Goal: Communication & Community: Share content

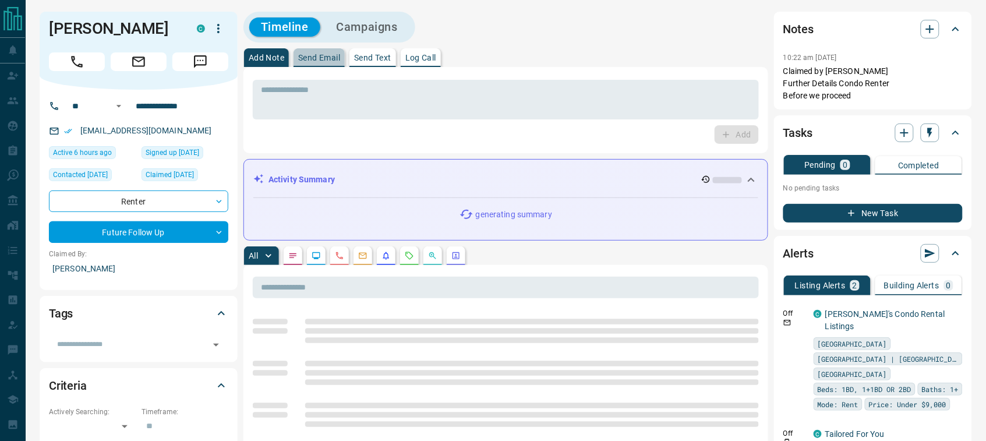
click at [337, 59] on p "Send Email" at bounding box center [319, 58] width 42 height 8
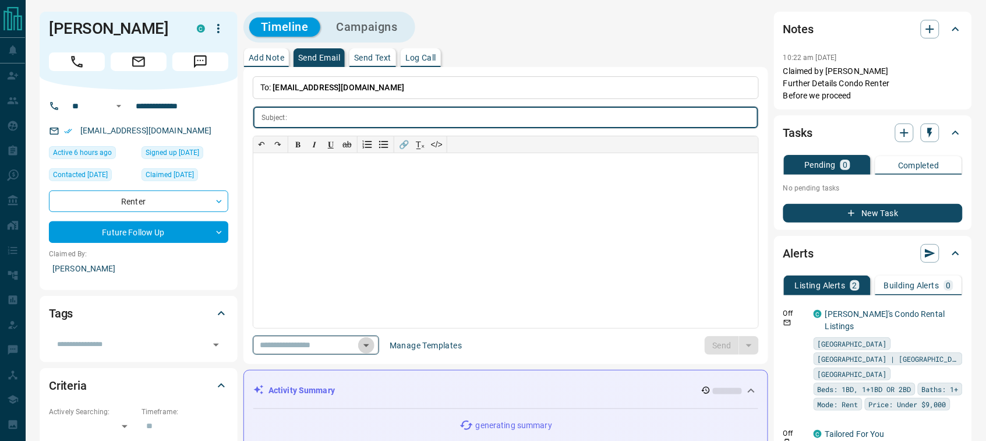
drag, startPoint x: 385, startPoint y: 347, endPoint x: 384, endPoint y: 339, distance: 7.6
click at [373, 347] on icon "Open" at bounding box center [366, 345] width 14 height 14
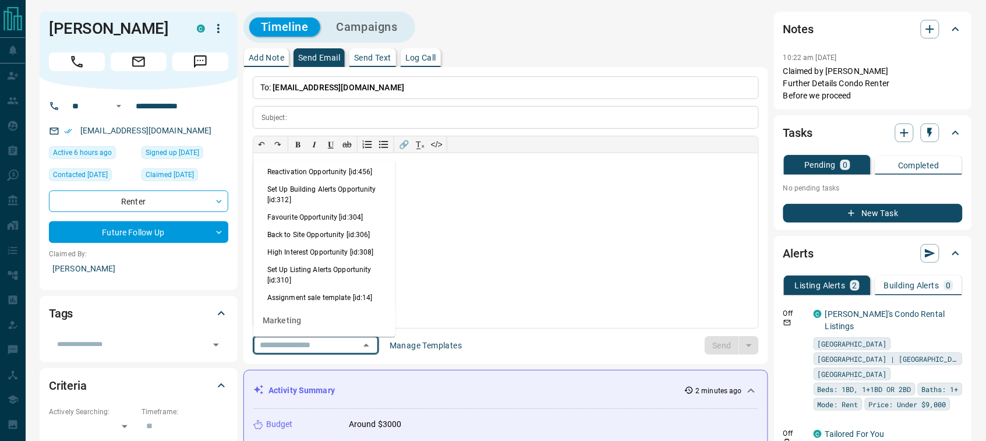
scroll to position [1153, 0]
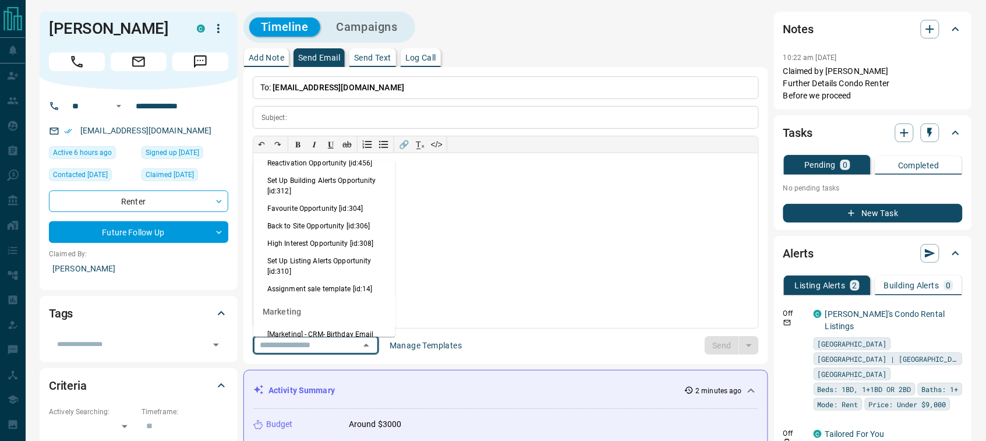
click at [322, 235] on li "Back to Site Opportunity [id:306]" at bounding box center [324, 225] width 142 height 17
type input "**********"
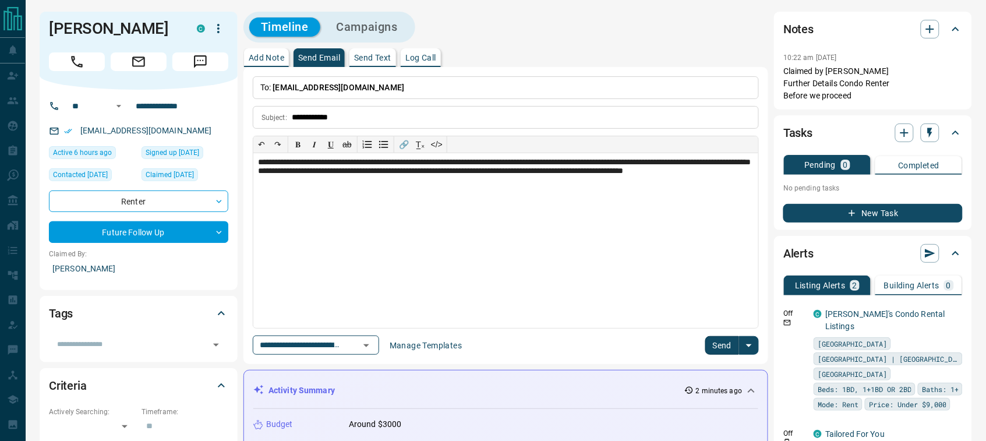
click at [706, 342] on button "Send" at bounding box center [722, 345] width 34 height 19
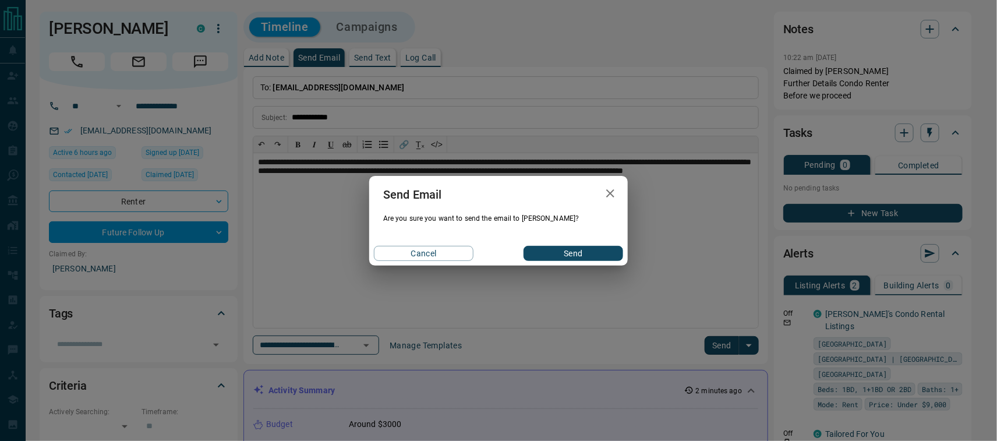
click at [577, 249] on button "Send" at bounding box center [573, 253] width 100 height 15
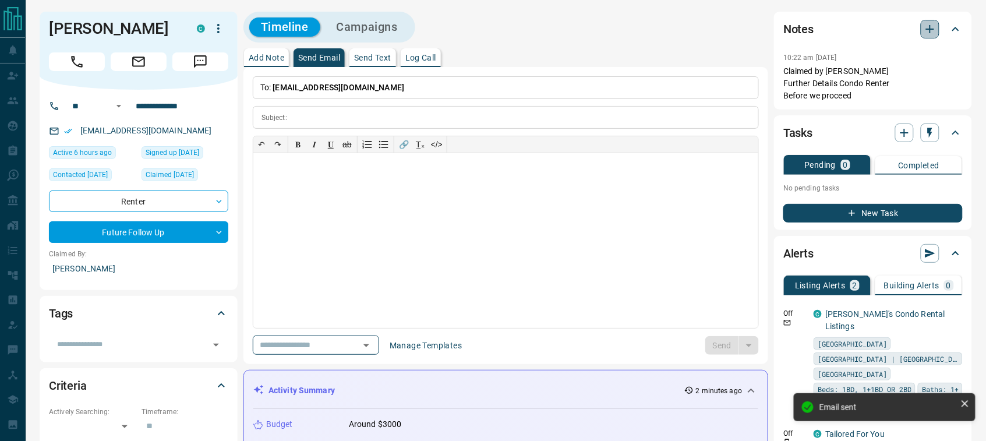
click at [929, 23] on icon "button" at bounding box center [930, 29] width 14 height 14
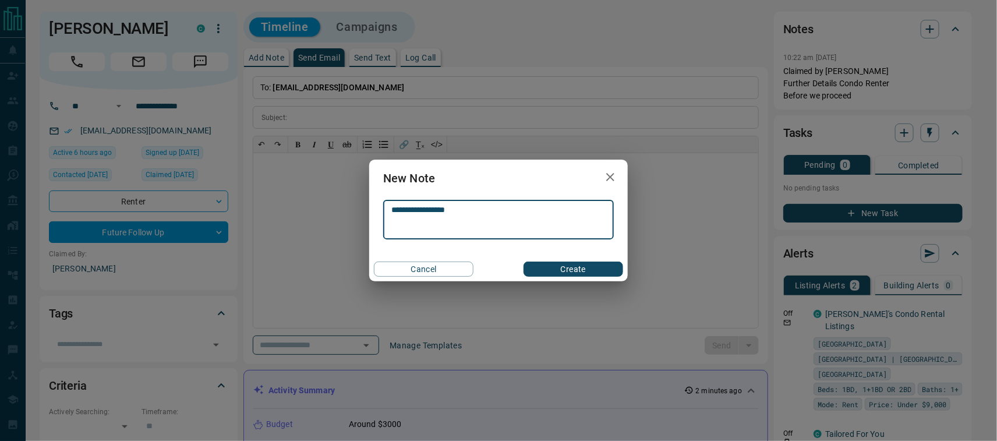
type textarea "**********"
drag, startPoint x: 562, startPoint y: 271, endPoint x: 562, endPoint y: 265, distance: 5.9
click at [562, 271] on button "Create" at bounding box center [573, 268] width 100 height 15
